Goal: Task Accomplishment & Management: Manage account settings

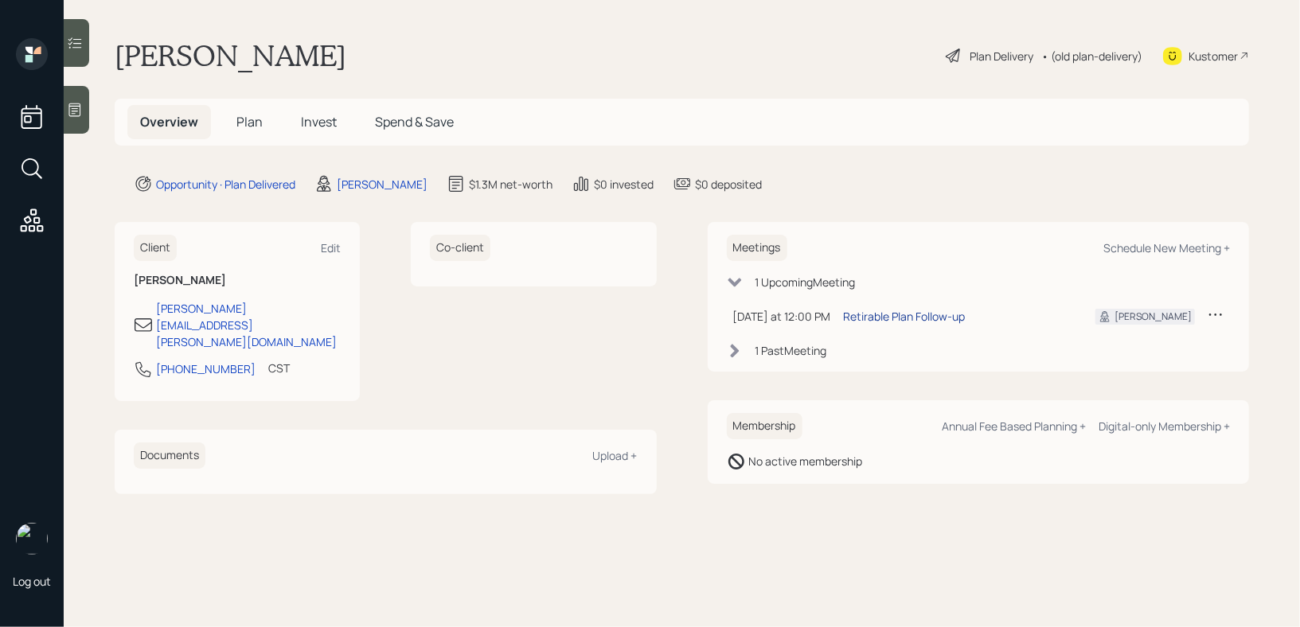
click at [891, 322] on div "Retirable Plan Follow-up" at bounding box center [905, 316] width 122 height 17
click at [1141, 250] on div "Schedule New Meeting +" at bounding box center [1167, 247] width 127 height 15
select select "59554aeb-d739-4552-90b9-0d27d70b4bf7"
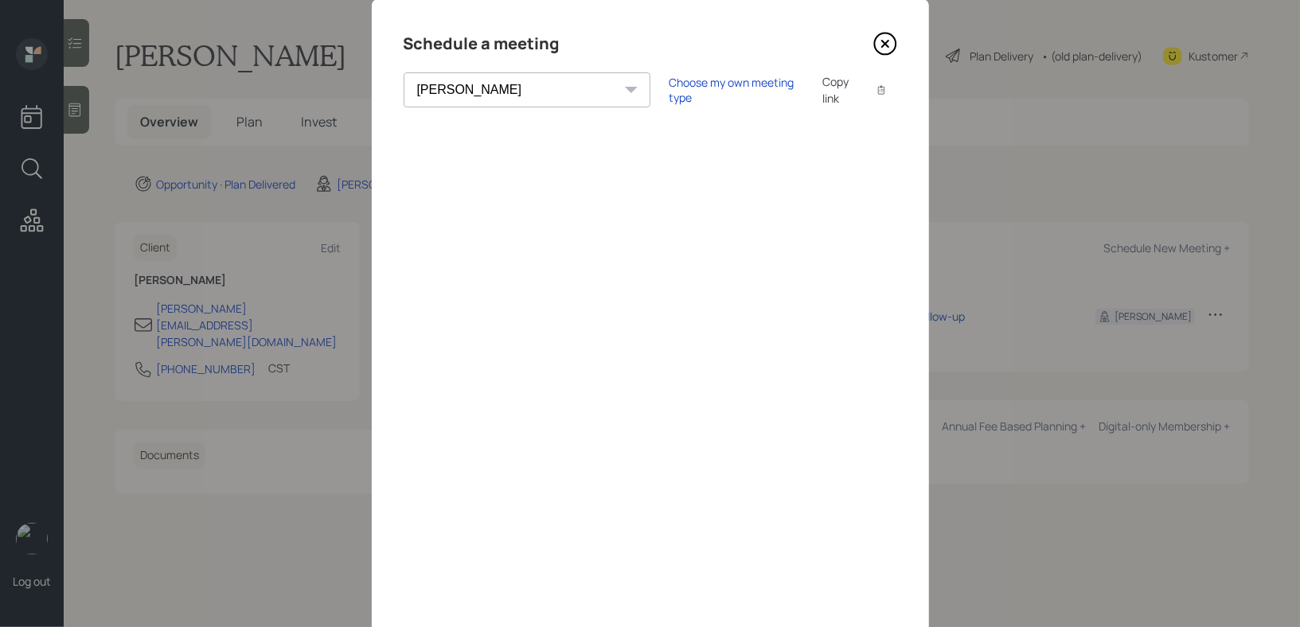
scroll to position [21, 0]
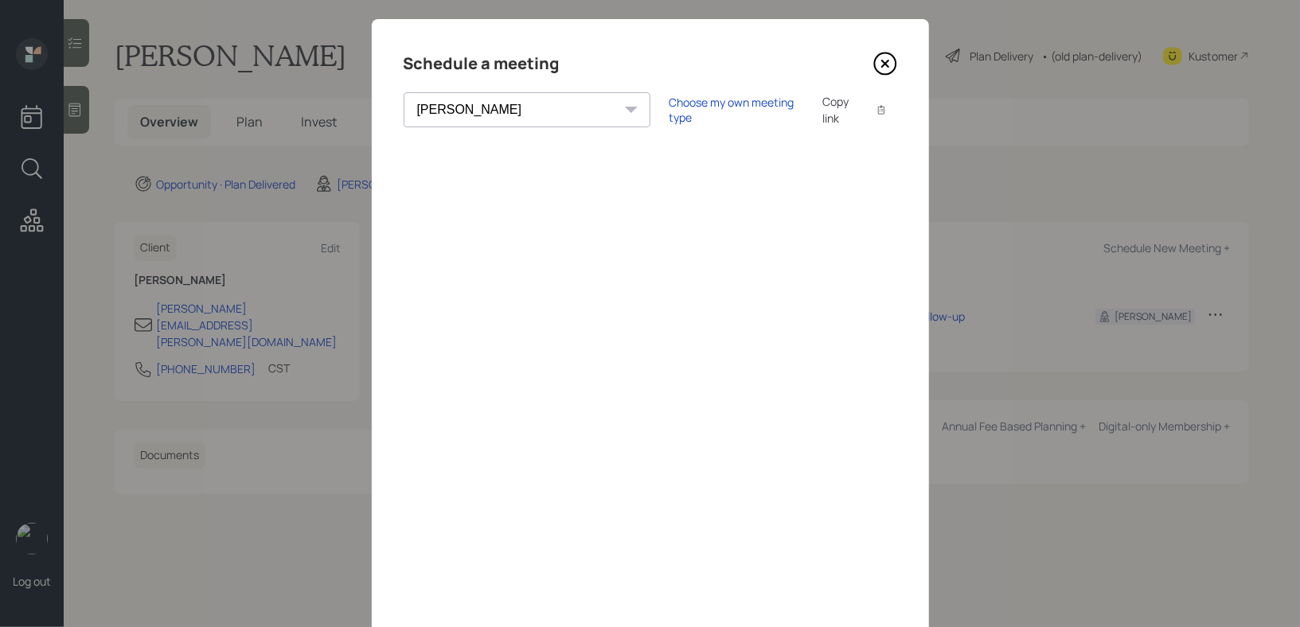
click at [887, 61] on icon at bounding box center [884, 64] width 6 height 6
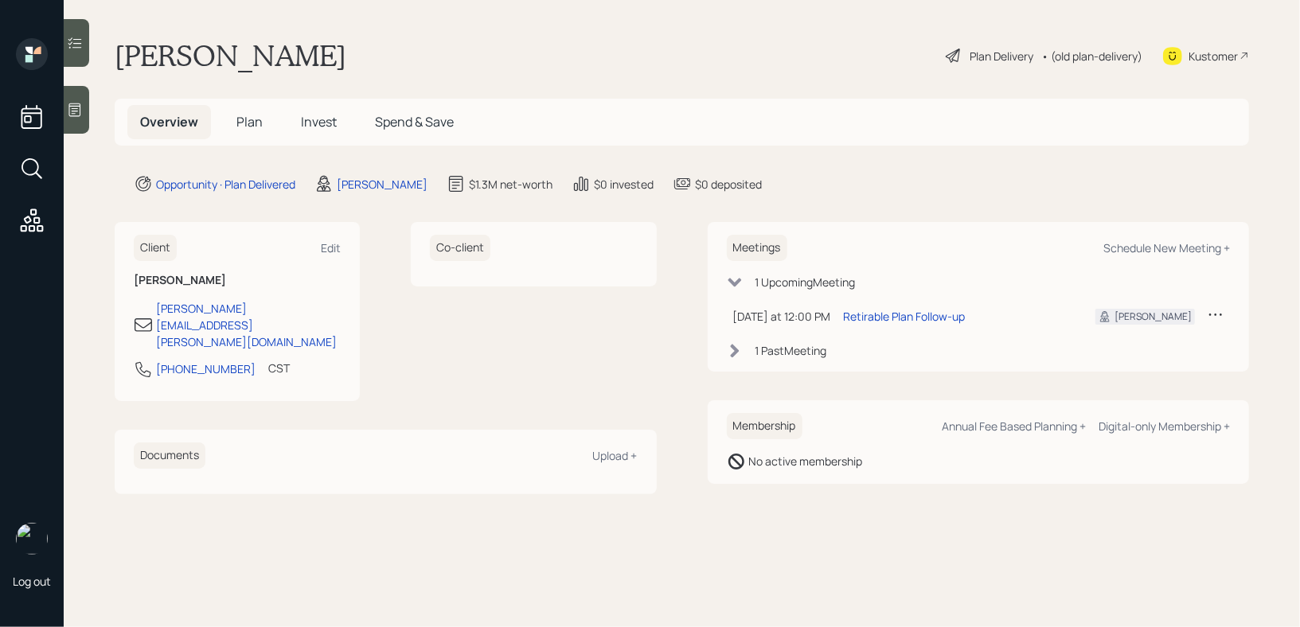
click at [1227, 58] on div "Kustomer" at bounding box center [1213, 56] width 49 height 17
